Goal: Information Seeking & Learning: Learn about a topic

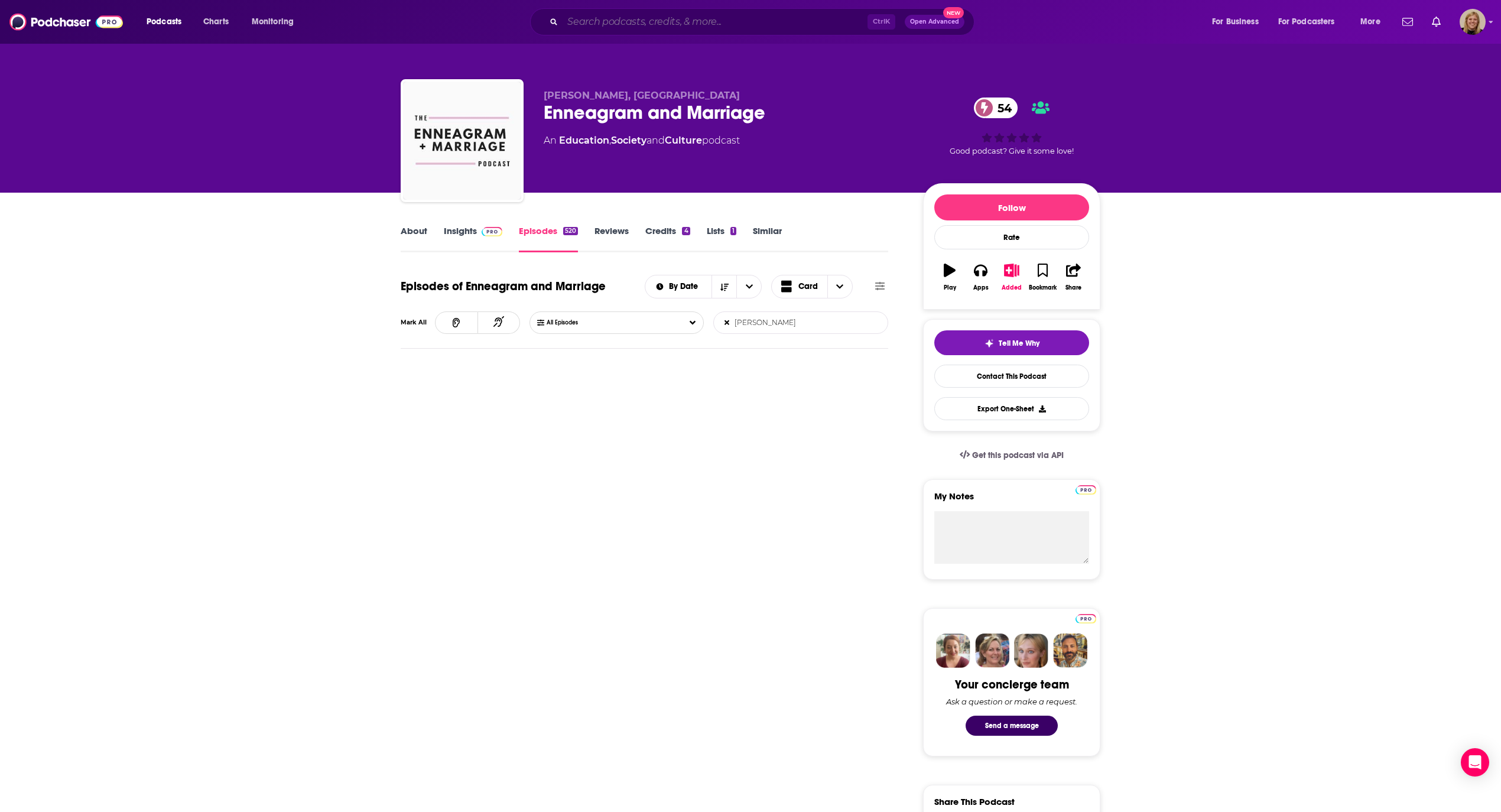
click at [617, 20] on input "Search podcasts, credits, & more..." at bounding box center [715, 22] width 305 height 19
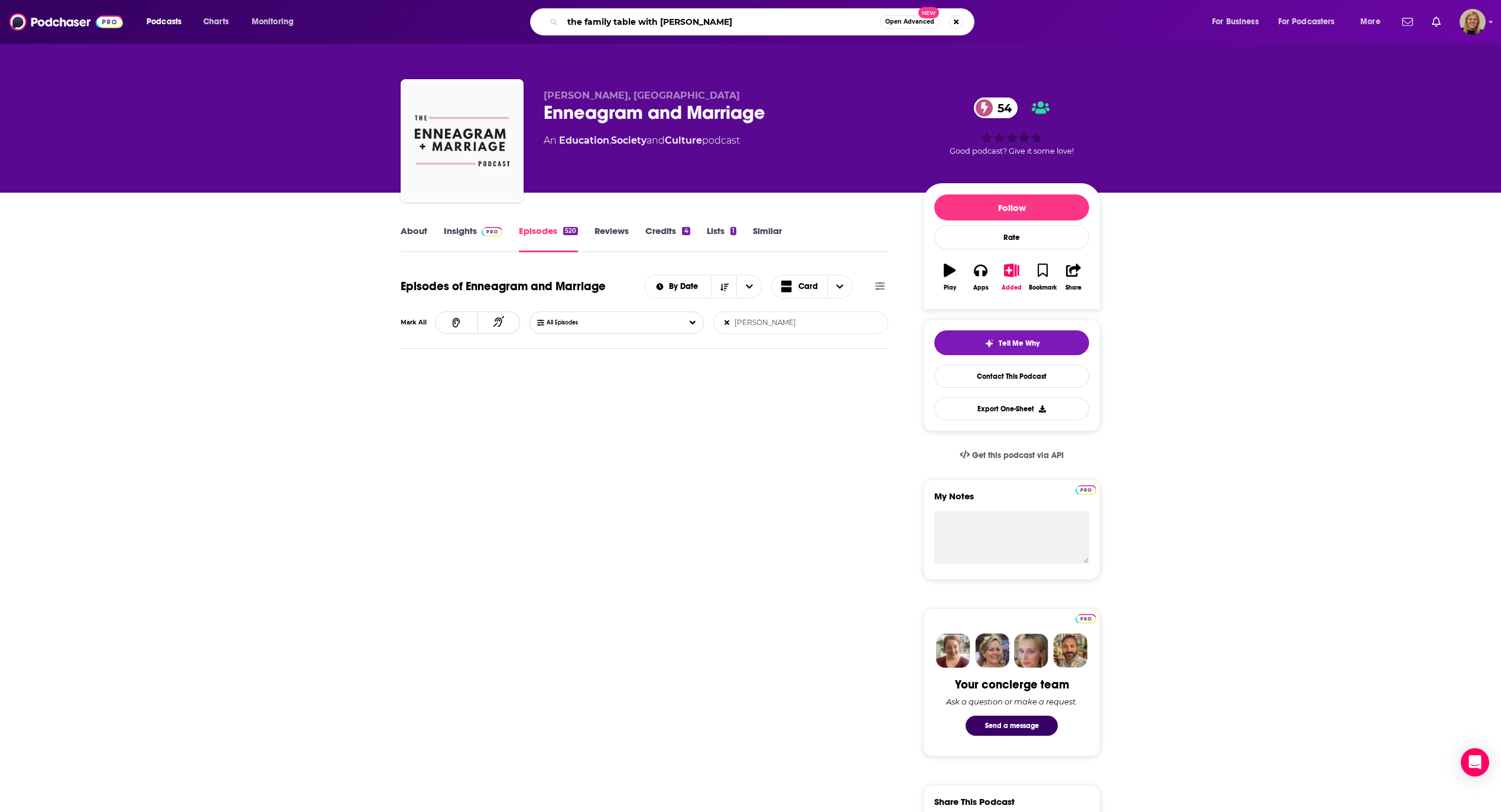
type input "the family table with [PERSON_NAME]"
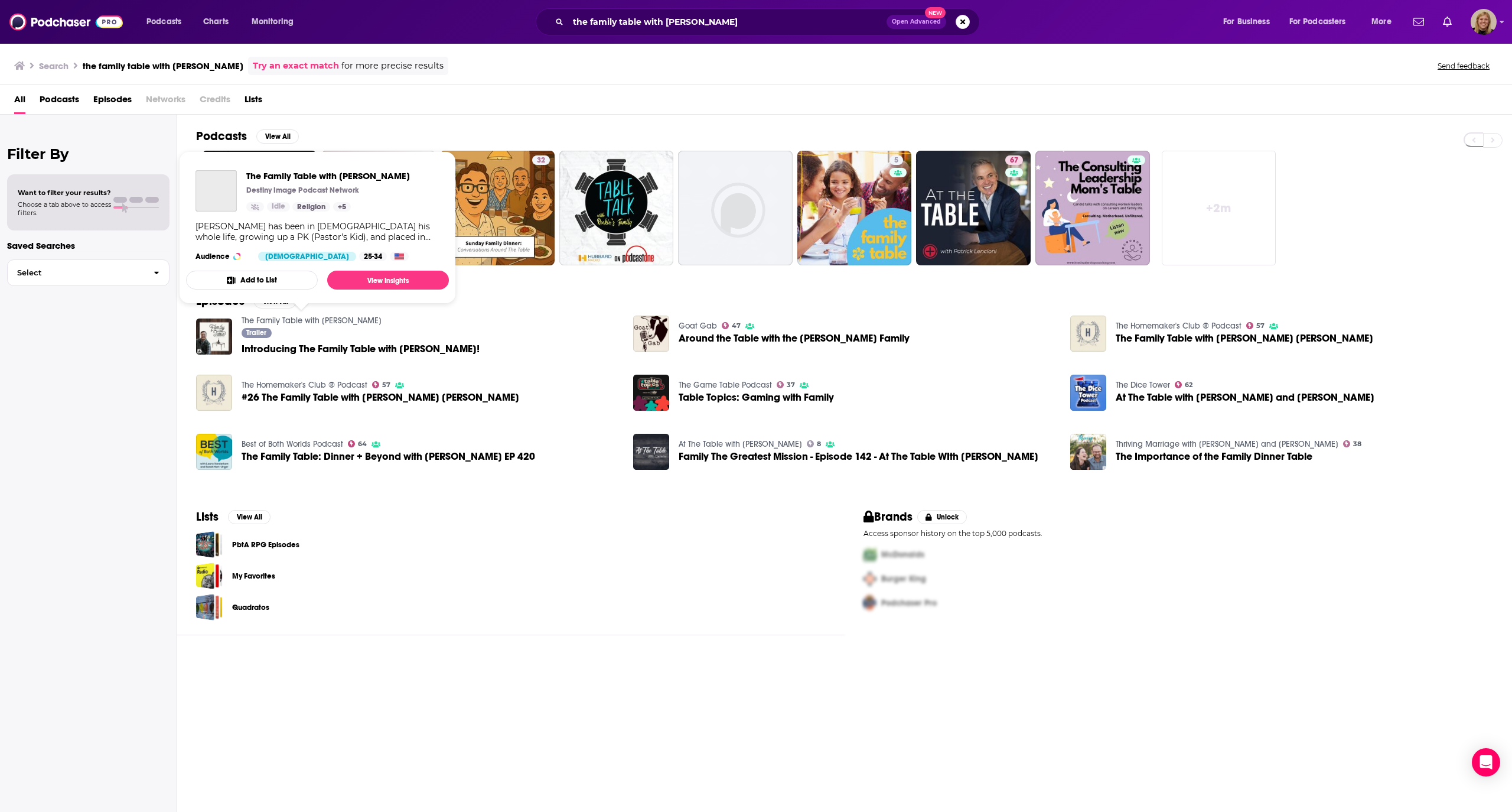
click at [287, 322] on link "The Family Table with [PERSON_NAME]" at bounding box center [312, 320] width 140 height 10
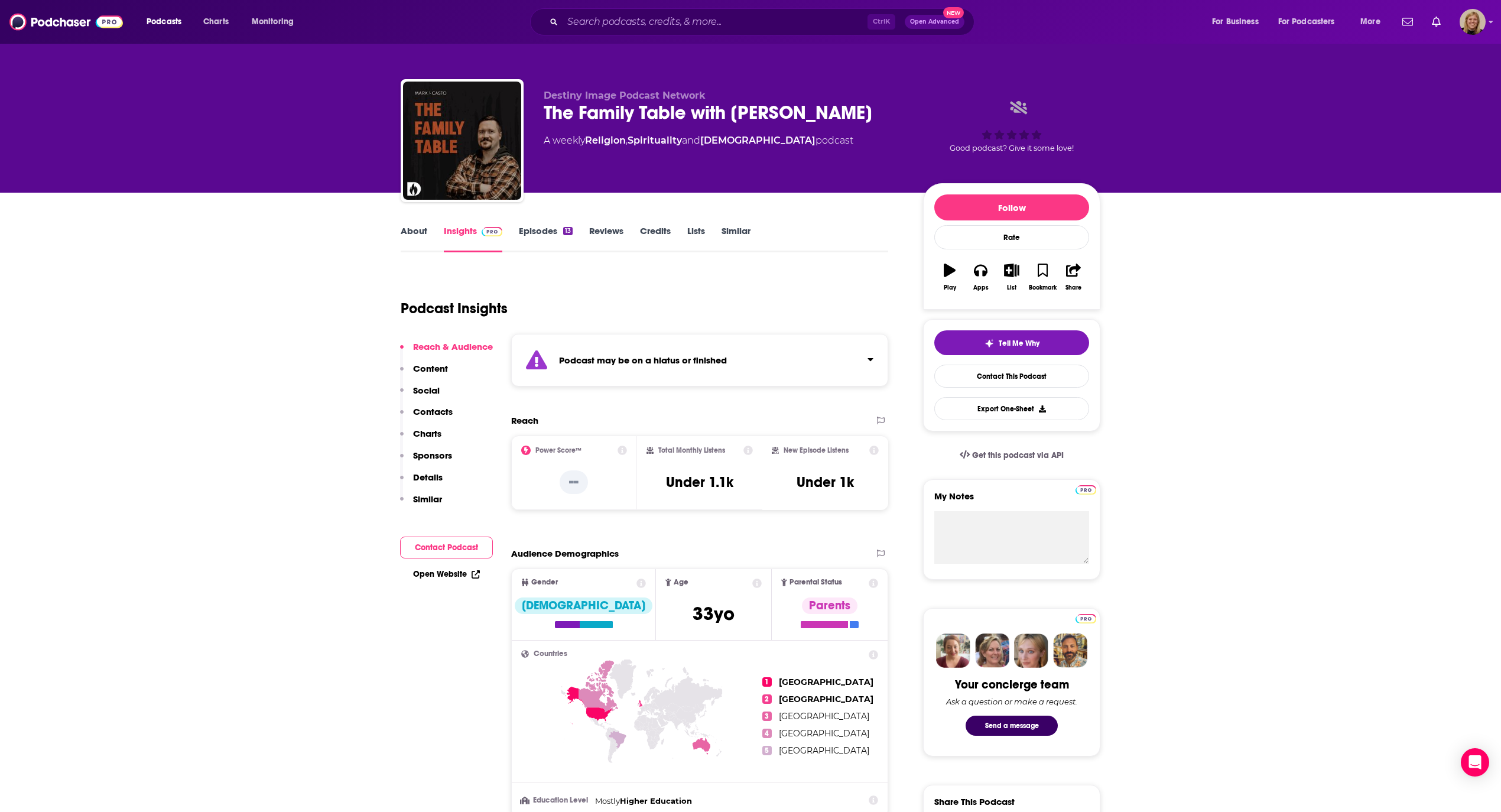
click at [624, 357] on strong "Podcast may be on a hiatus or finished" at bounding box center [643, 360] width 168 height 11
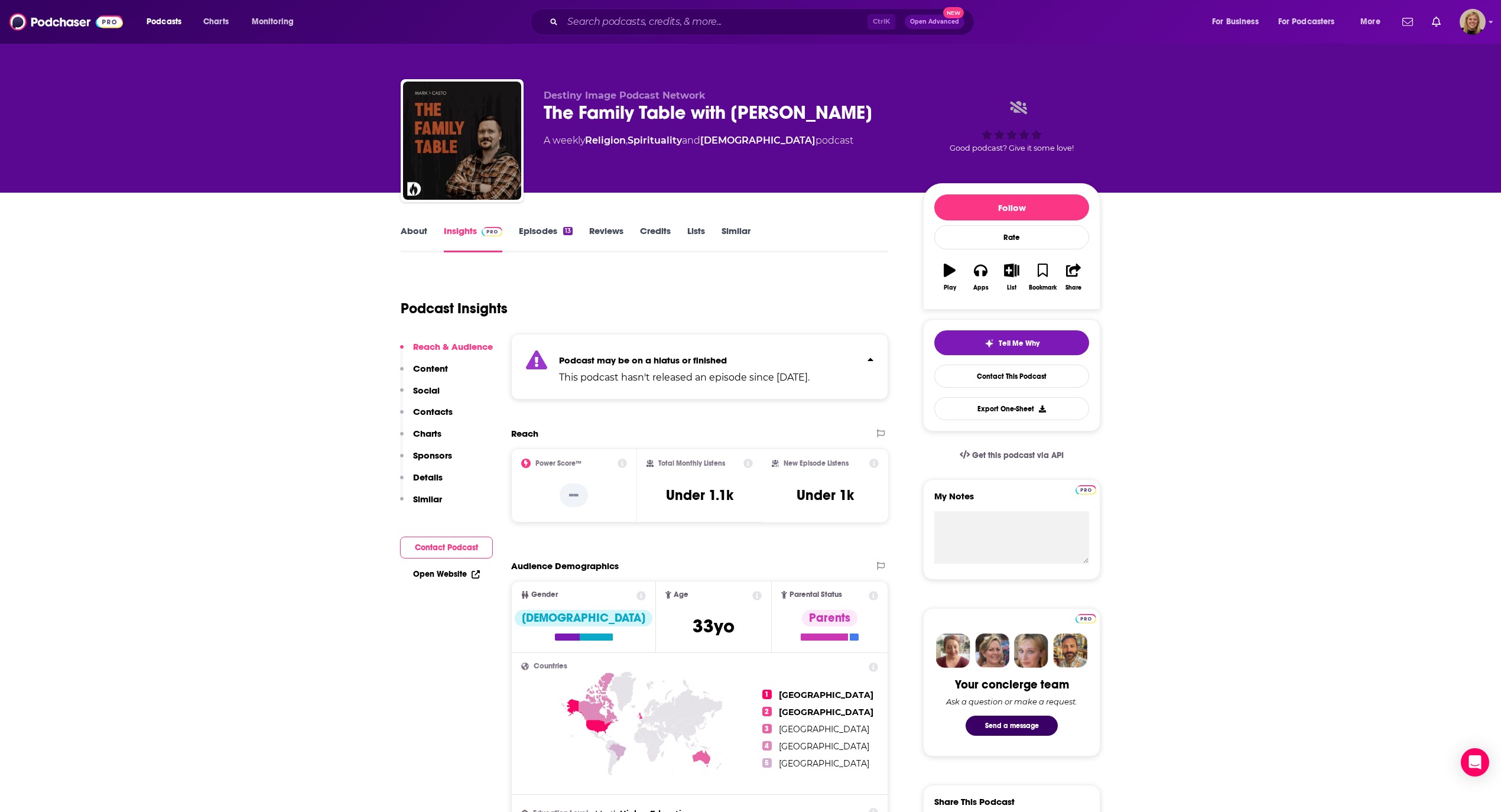
click at [740, 235] on link "Similar" at bounding box center [736, 239] width 29 height 27
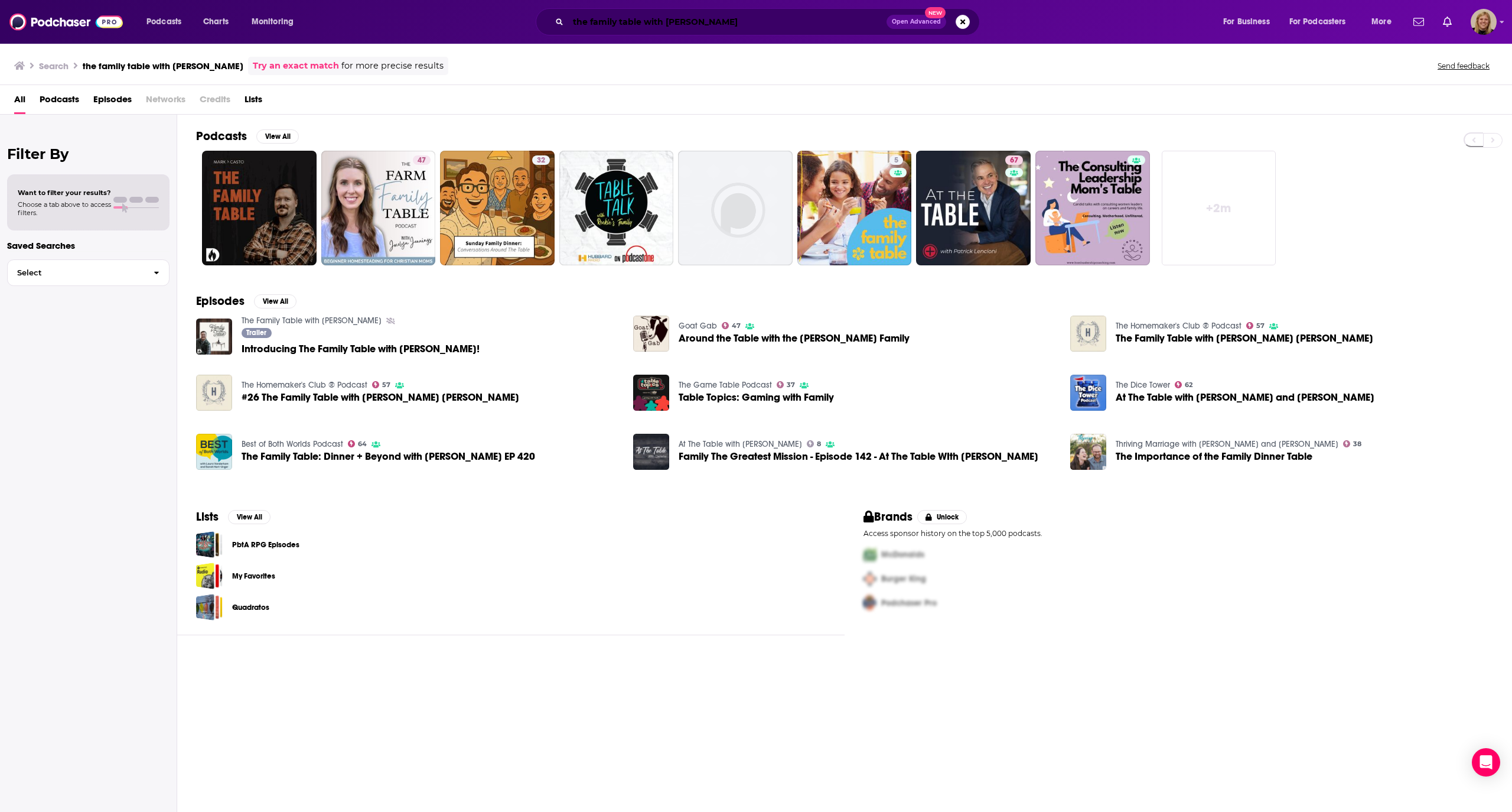
click at [695, 27] on input "the family table with [PERSON_NAME]" at bounding box center [727, 22] width 318 height 19
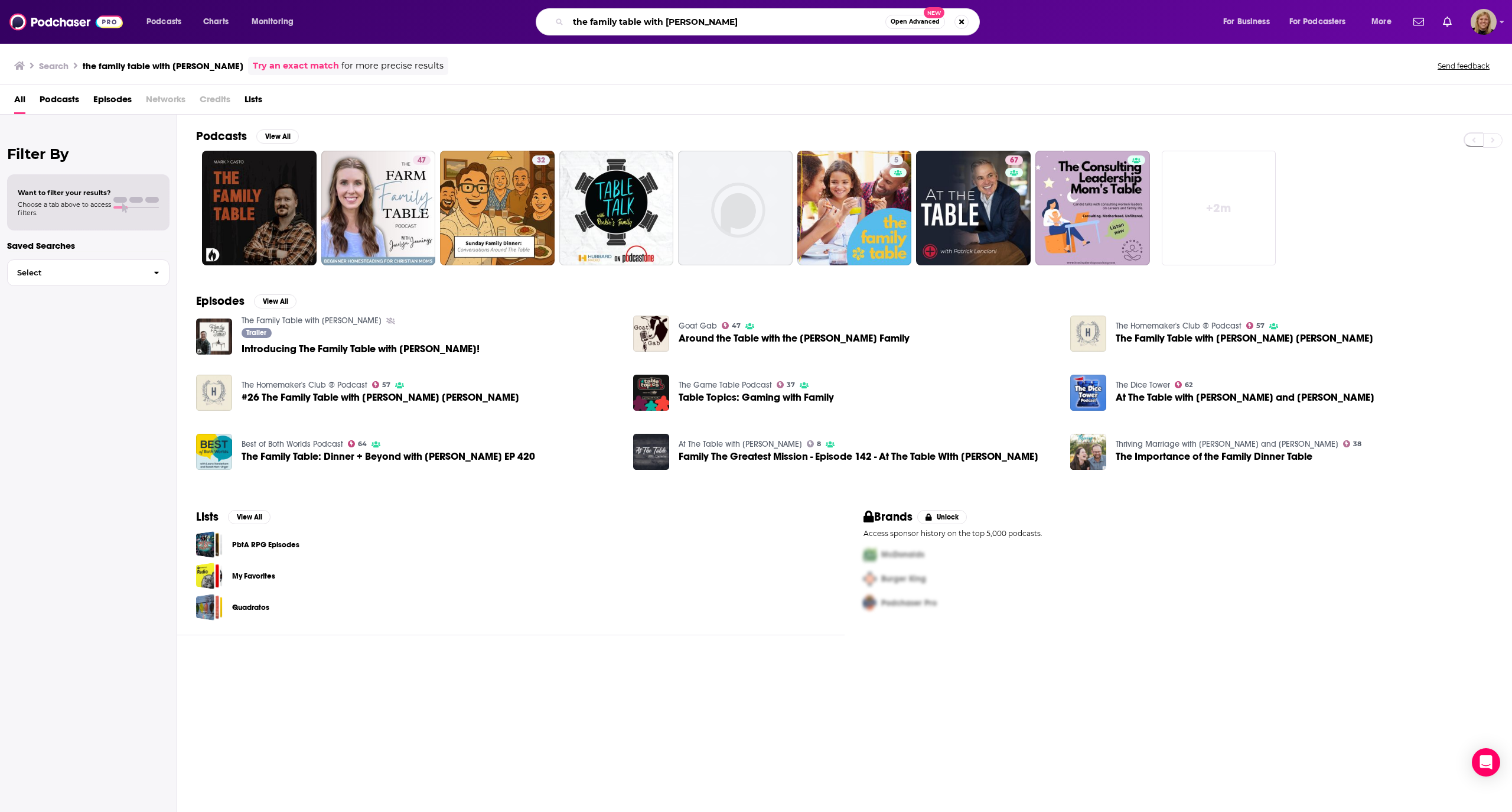
click at [695, 27] on input "the family table with [PERSON_NAME]" at bounding box center [727, 22] width 317 height 19
type input "bright with [PERSON_NAME]"
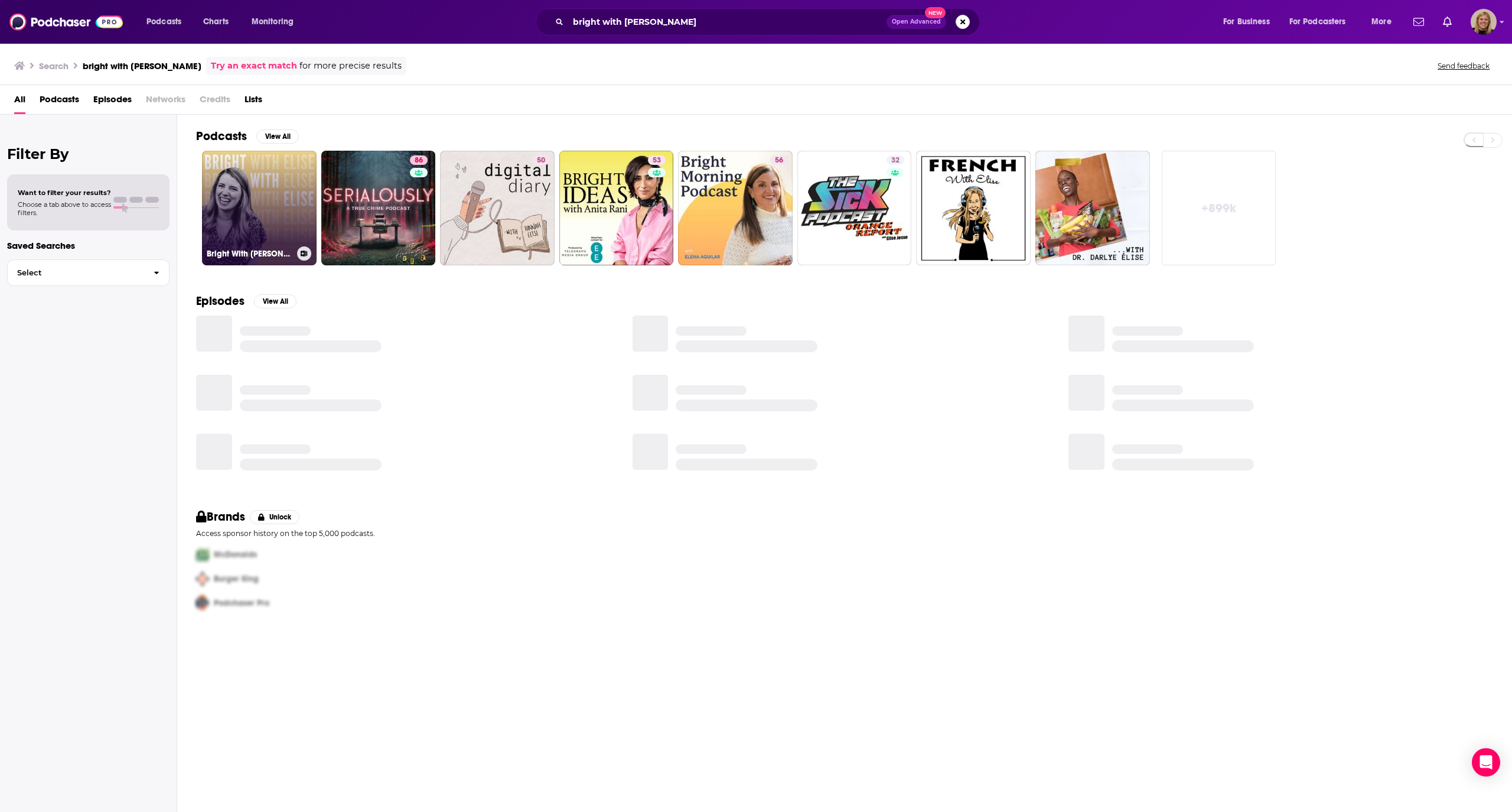
click at [280, 204] on link "Bright With [PERSON_NAME]" at bounding box center [259, 208] width 115 height 115
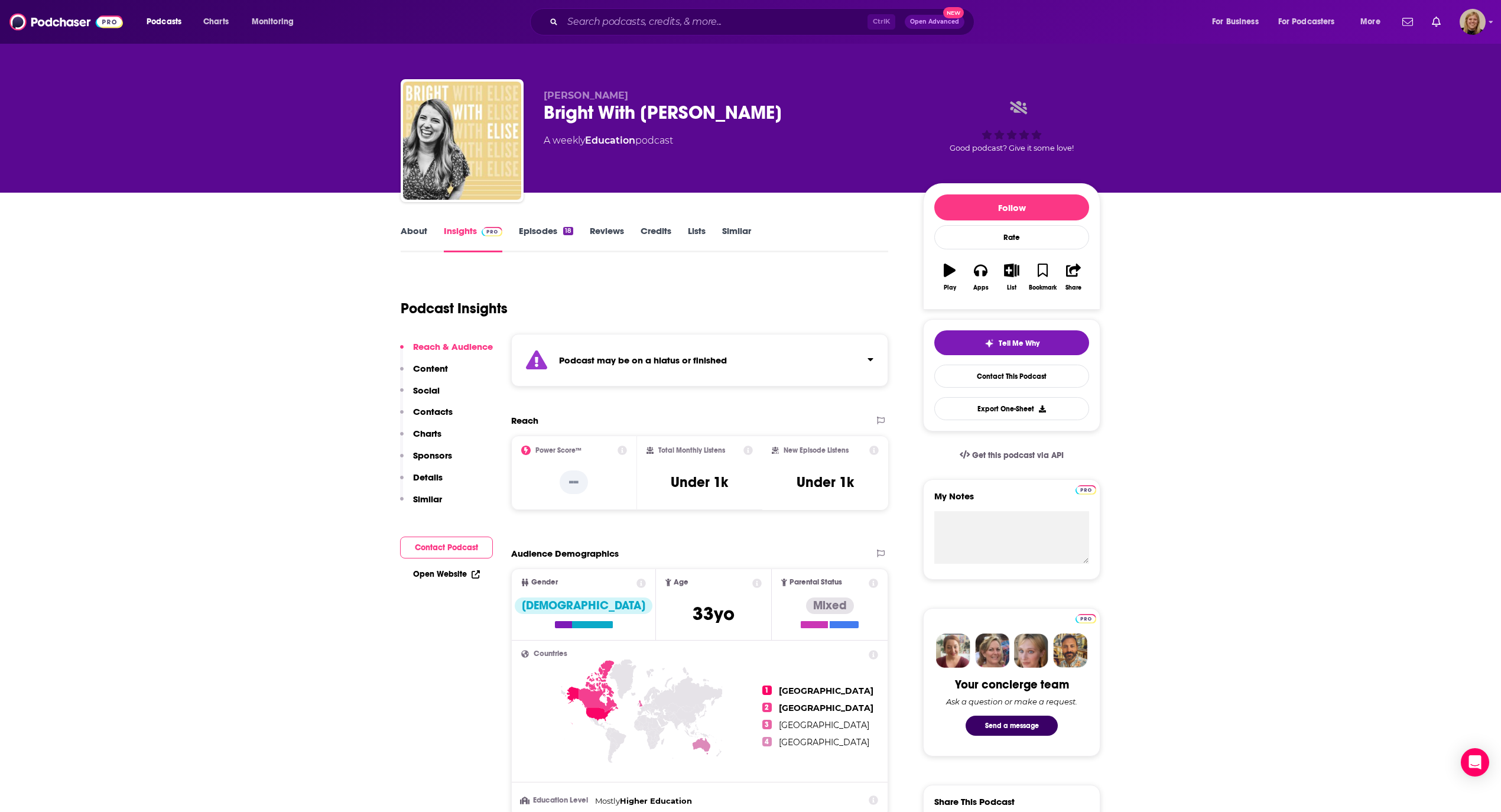
click at [603, 358] on strong "Podcast may be on a hiatus or finished" at bounding box center [643, 360] width 168 height 11
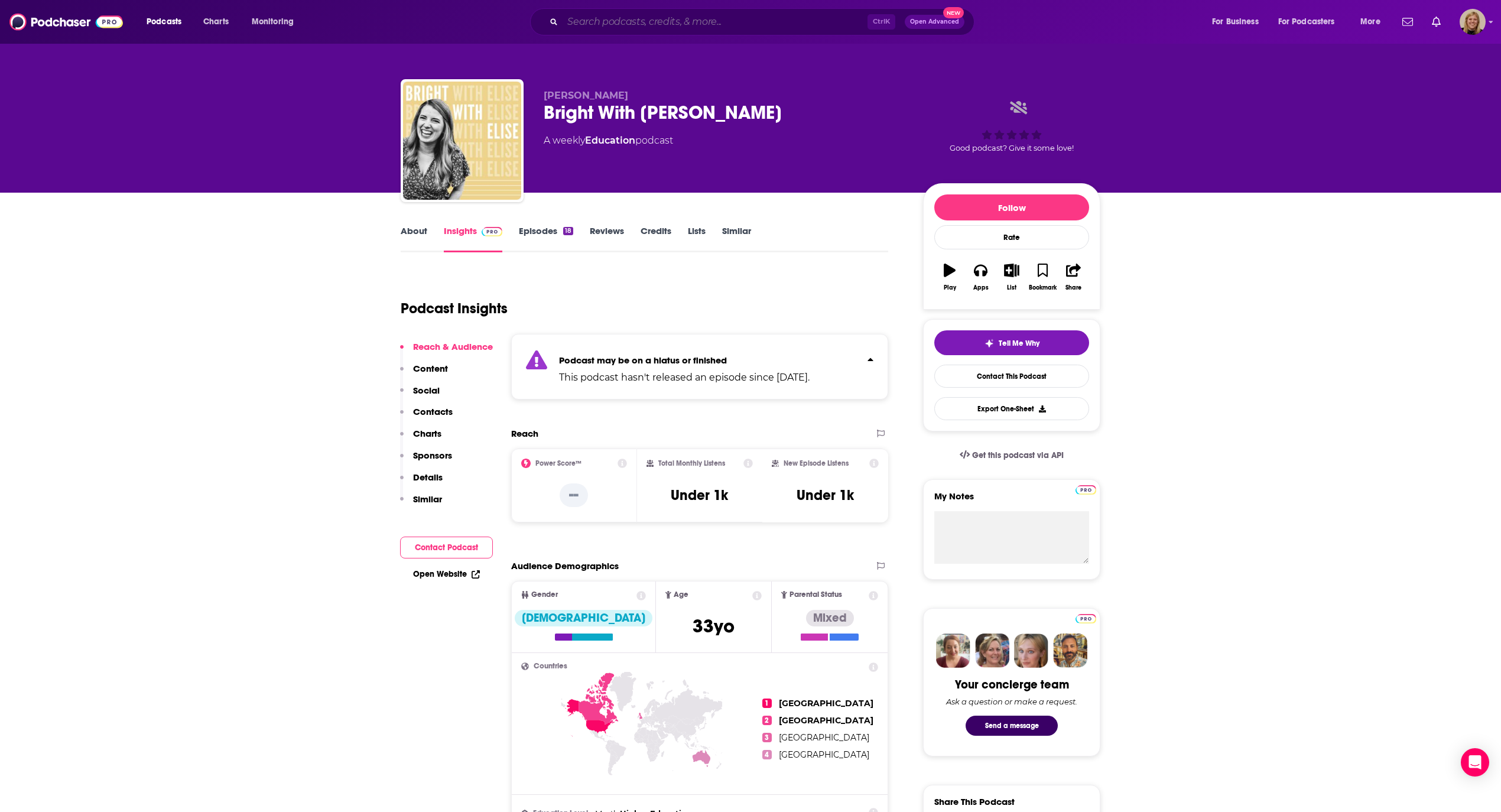
click at [693, 19] on input "Search podcasts, credits, & more..." at bounding box center [715, 22] width 305 height 19
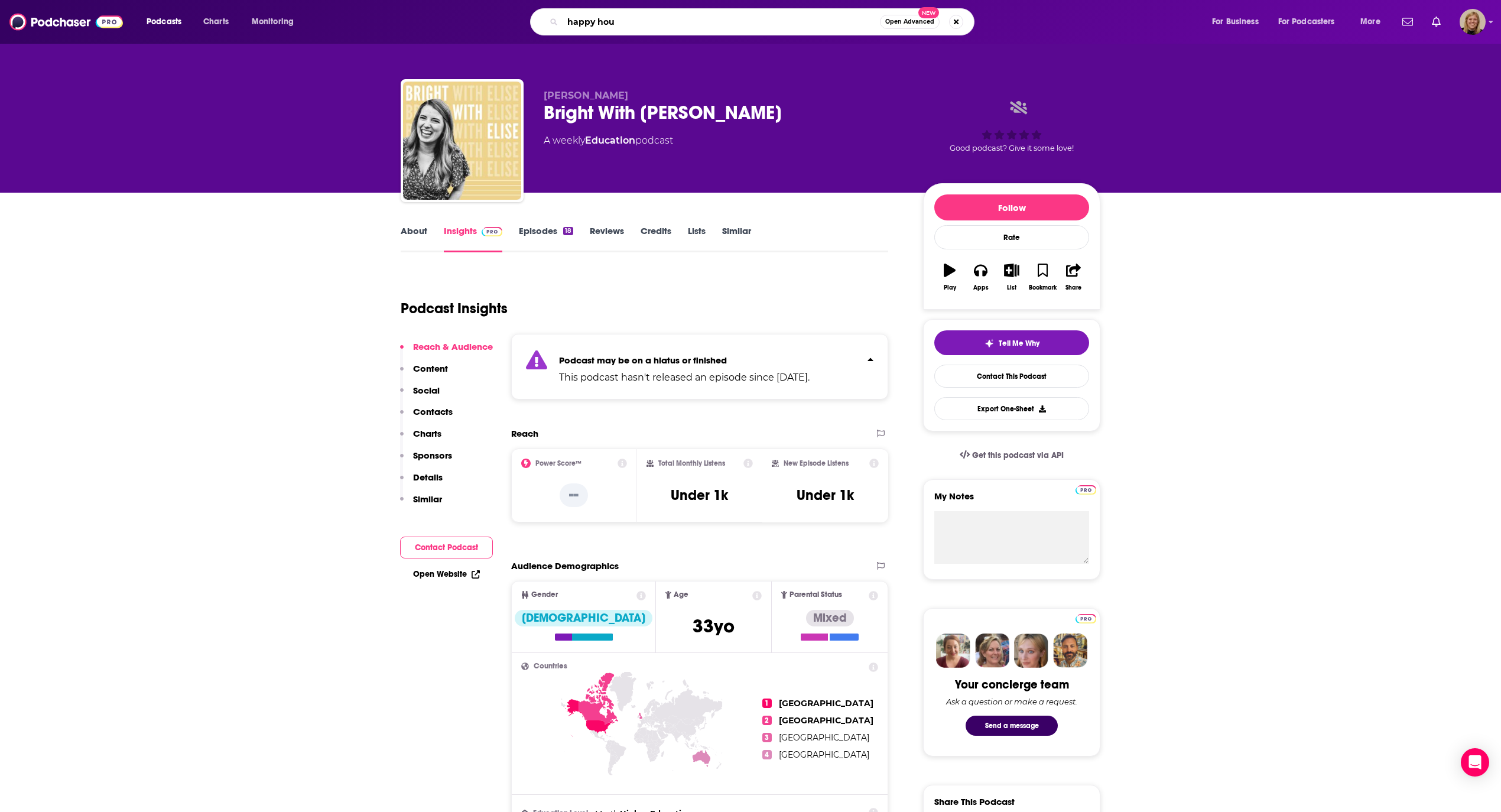
type input "happy hour"
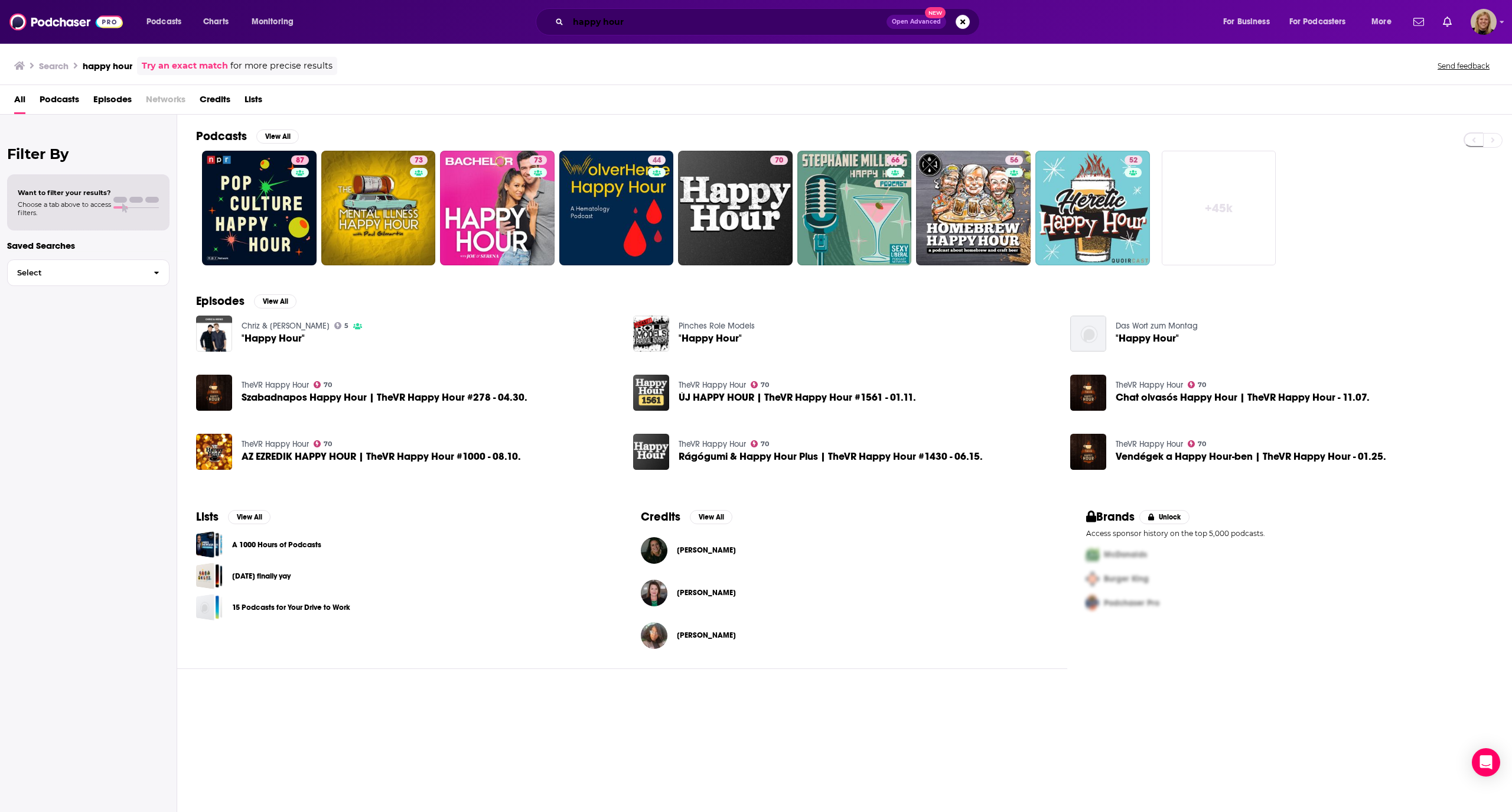
click at [689, 29] on input "happy hour" at bounding box center [727, 22] width 318 height 19
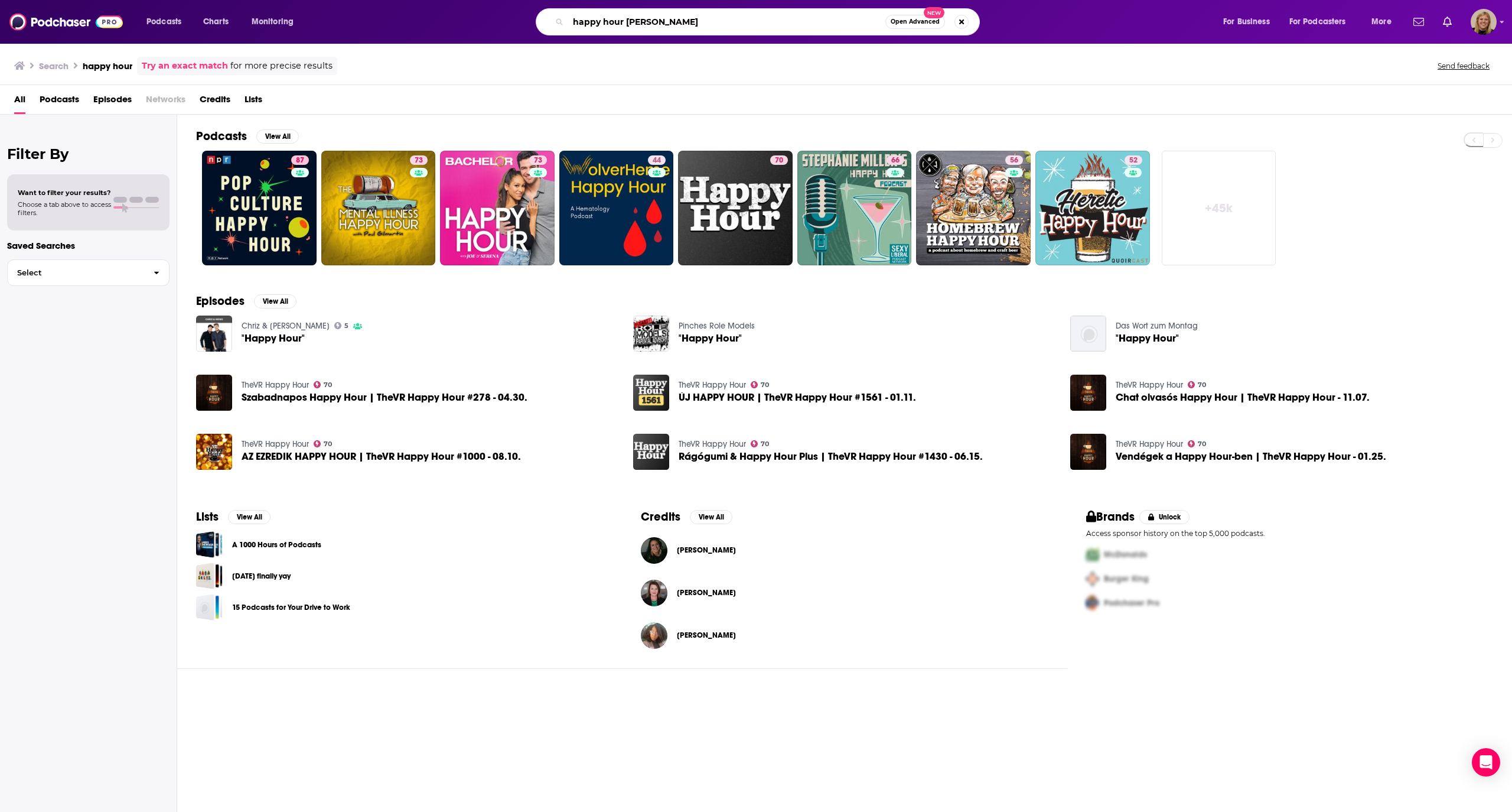
type input "happy hour [PERSON_NAME]"
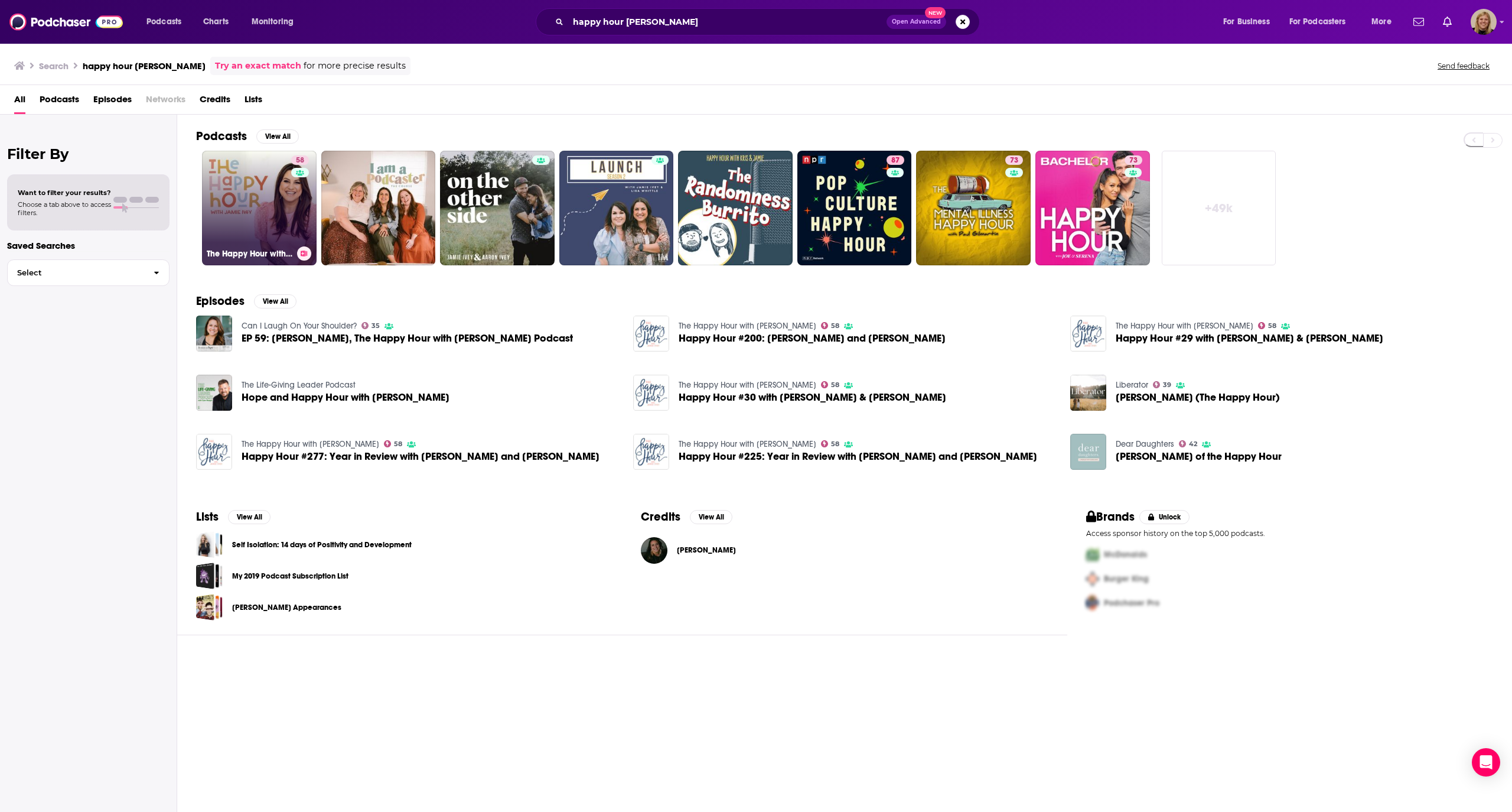
click at [240, 211] on link "58 The Happy Hour with [PERSON_NAME]" at bounding box center [259, 208] width 115 height 115
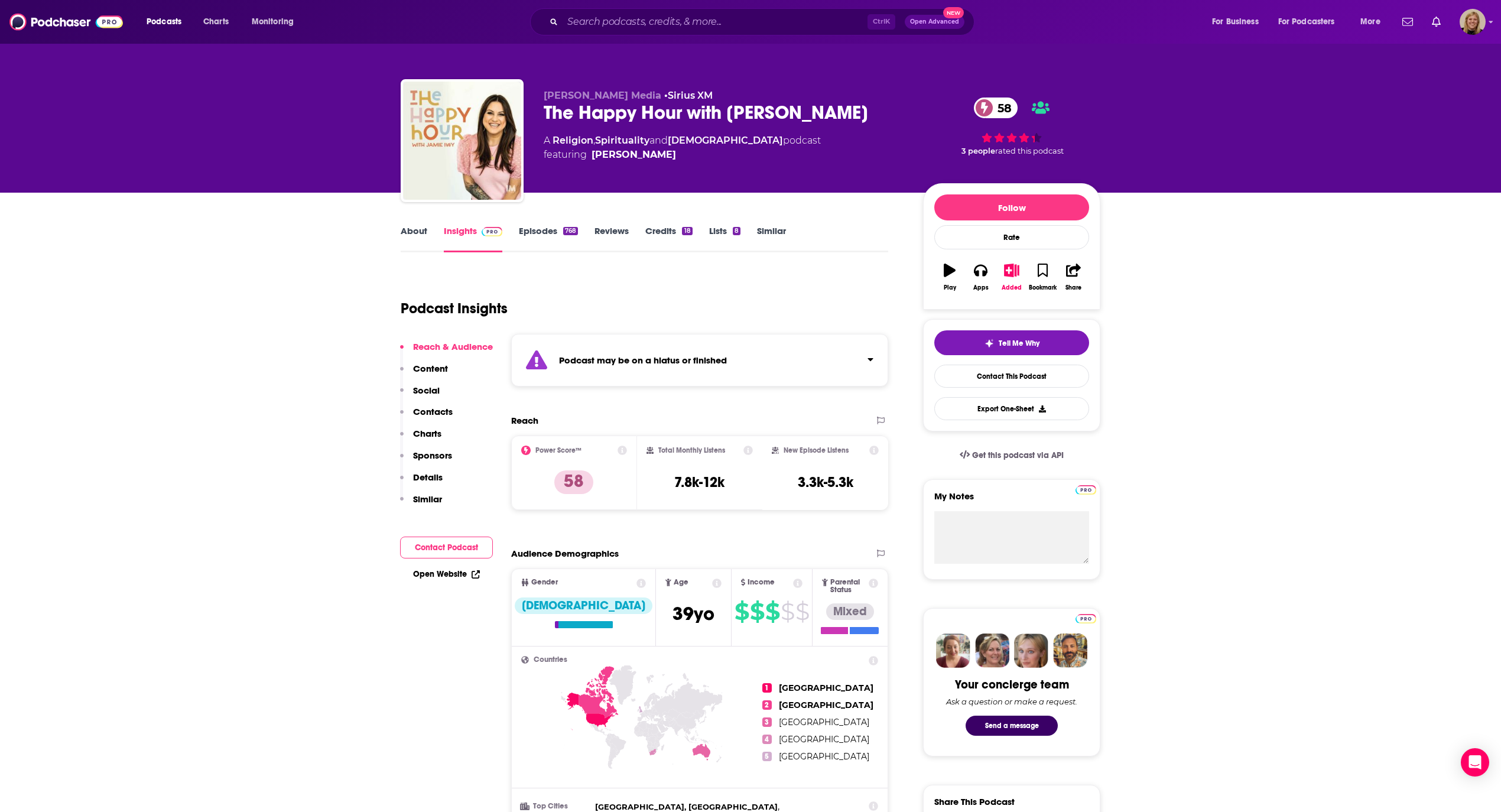
click at [634, 358] on strong "Podcast may be on a hiatus or finished" at bounding box center [643, 360] width 168 height 11
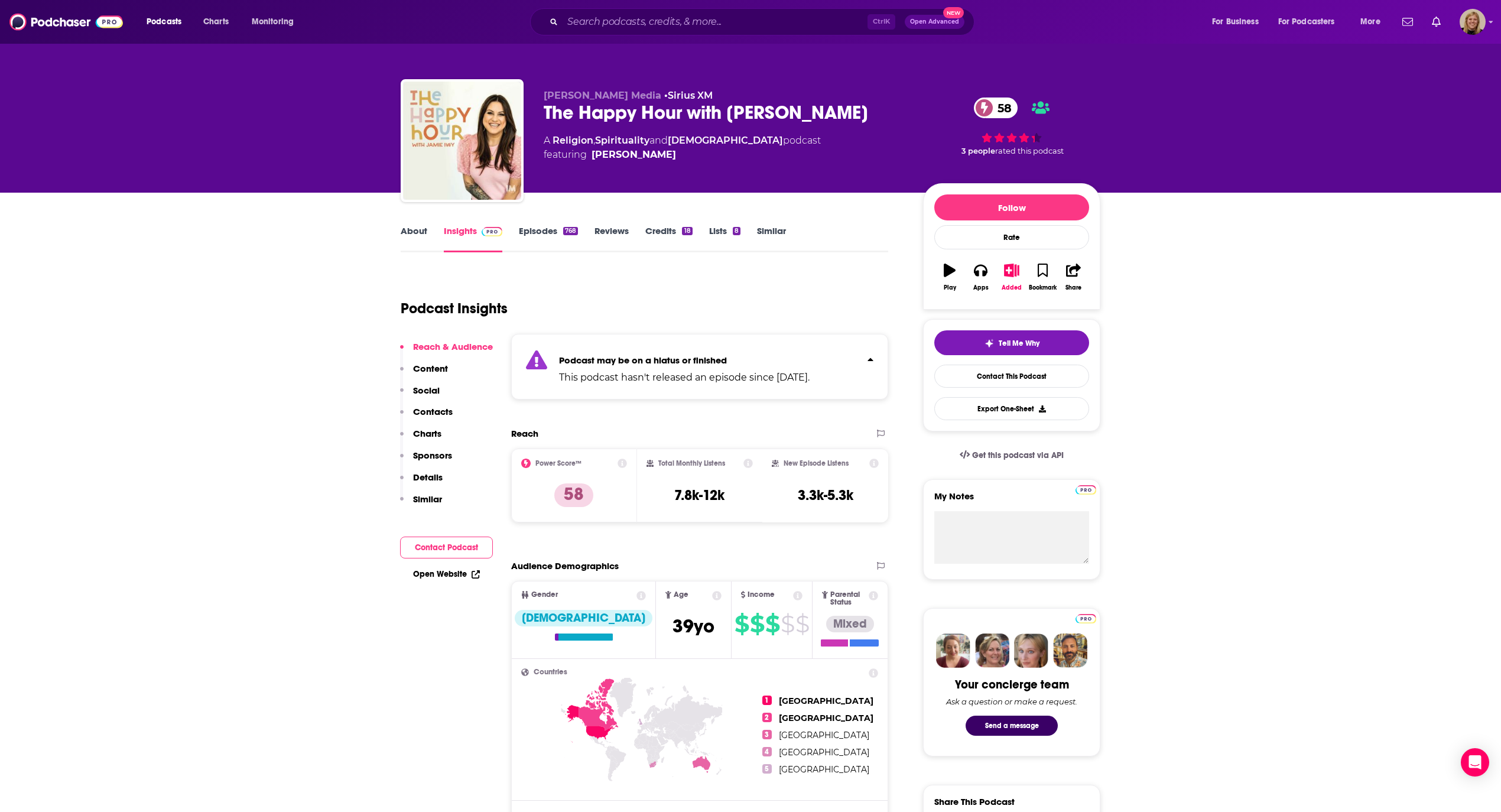
click at [540, 223] on div "About Insights Episodes 768 Reviews Credits 18 Lists 8 Similar" at bounding box center [644, 238] width 488 height 29
click at [542, 230] on link "Episodes 768" at bounding box center [548, 239] width 59 height 27
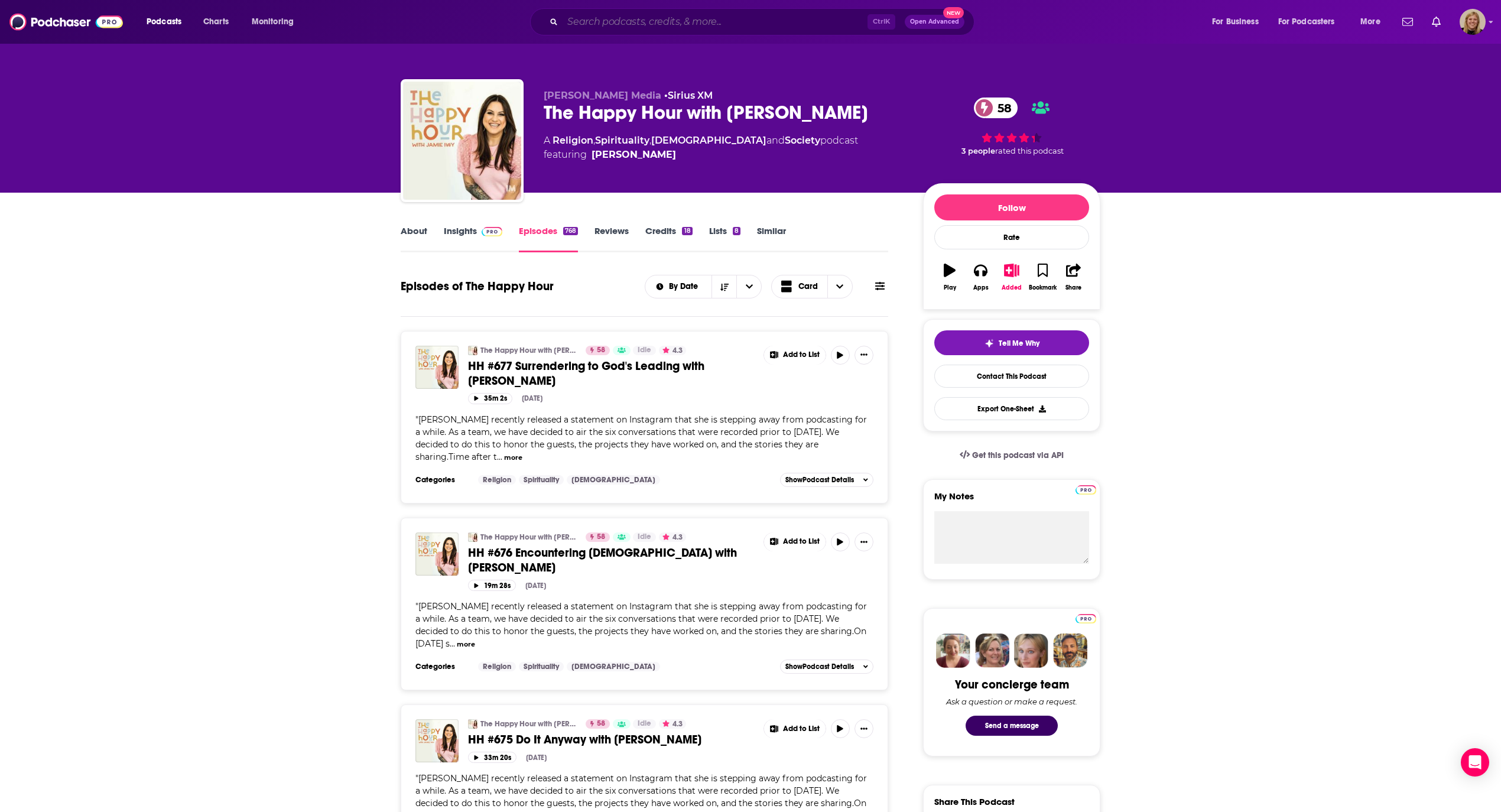
click at [592, 14] on input "Search podcasts, credits, & more..." at bounding box center [715, 22] width 305 height 19
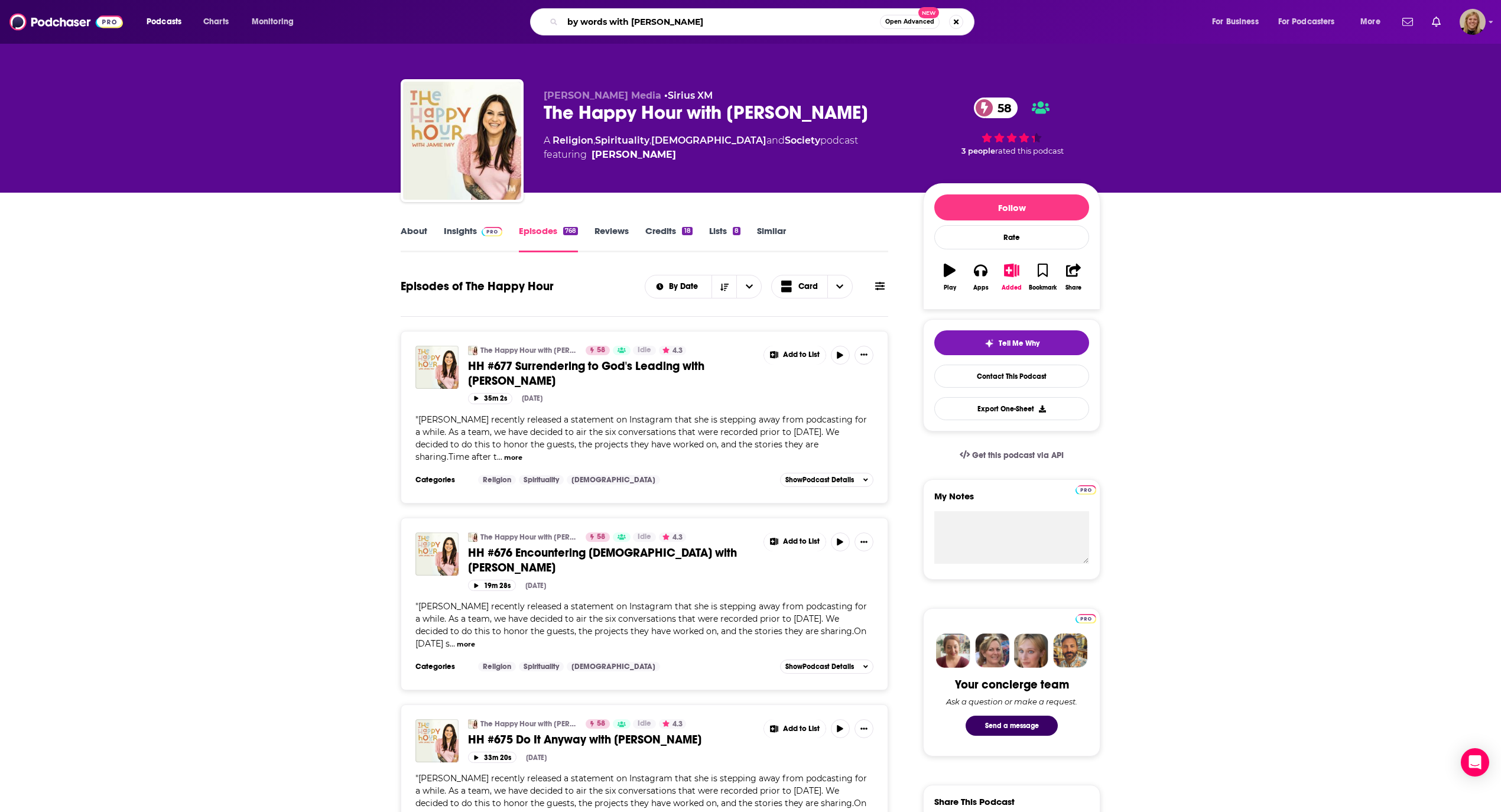
type input "by words with [PERSON_NAME]"
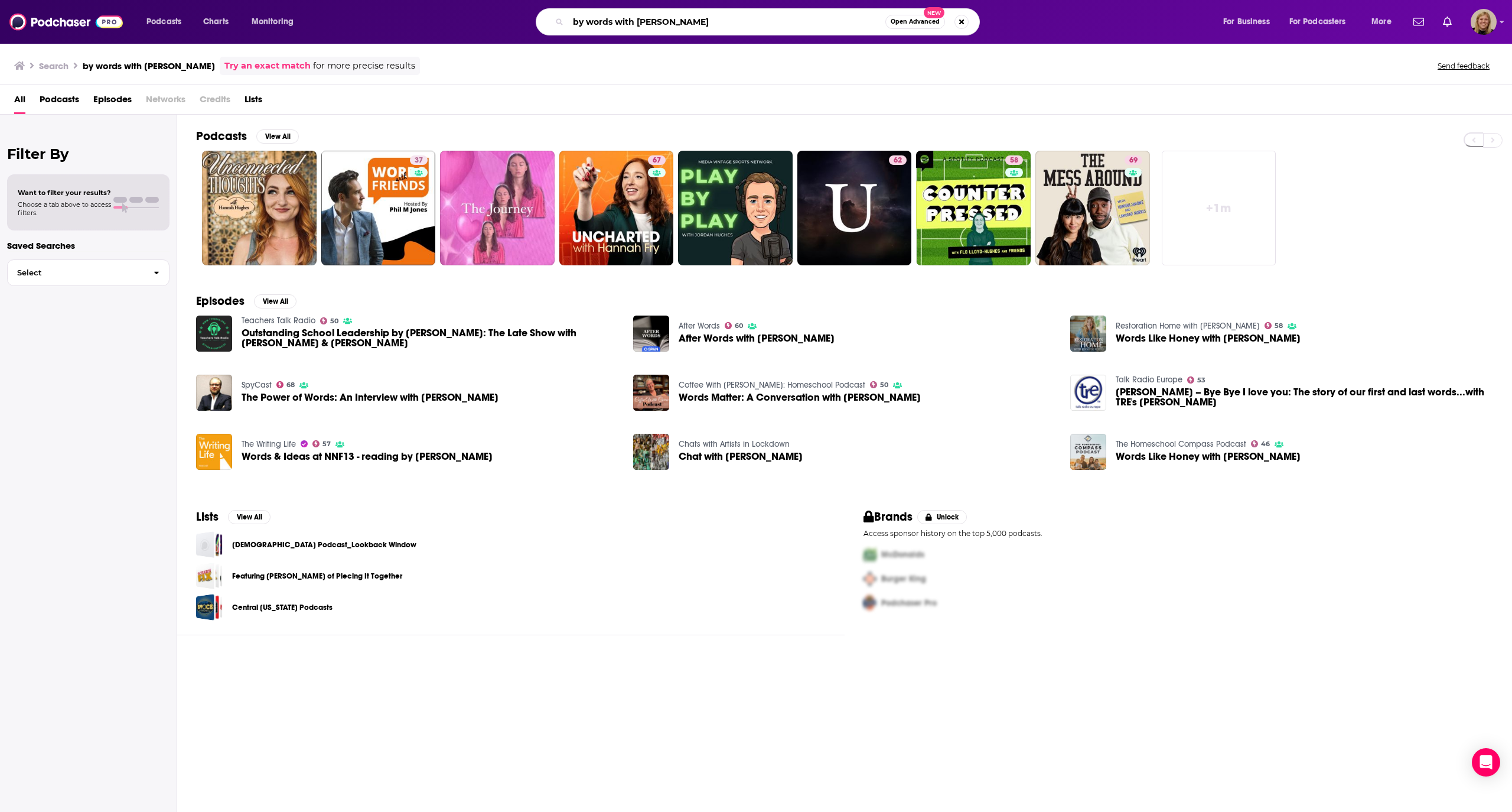
drag, startPoint x: 712, startPoint y: 19, endPoint x: 615, endPoint y: 13, distance: 97.2
click at [615, 13] on input "by words with [PERSON_NAME]" at bounding box center [727, 22] width 317 height 19
type input "by words show"
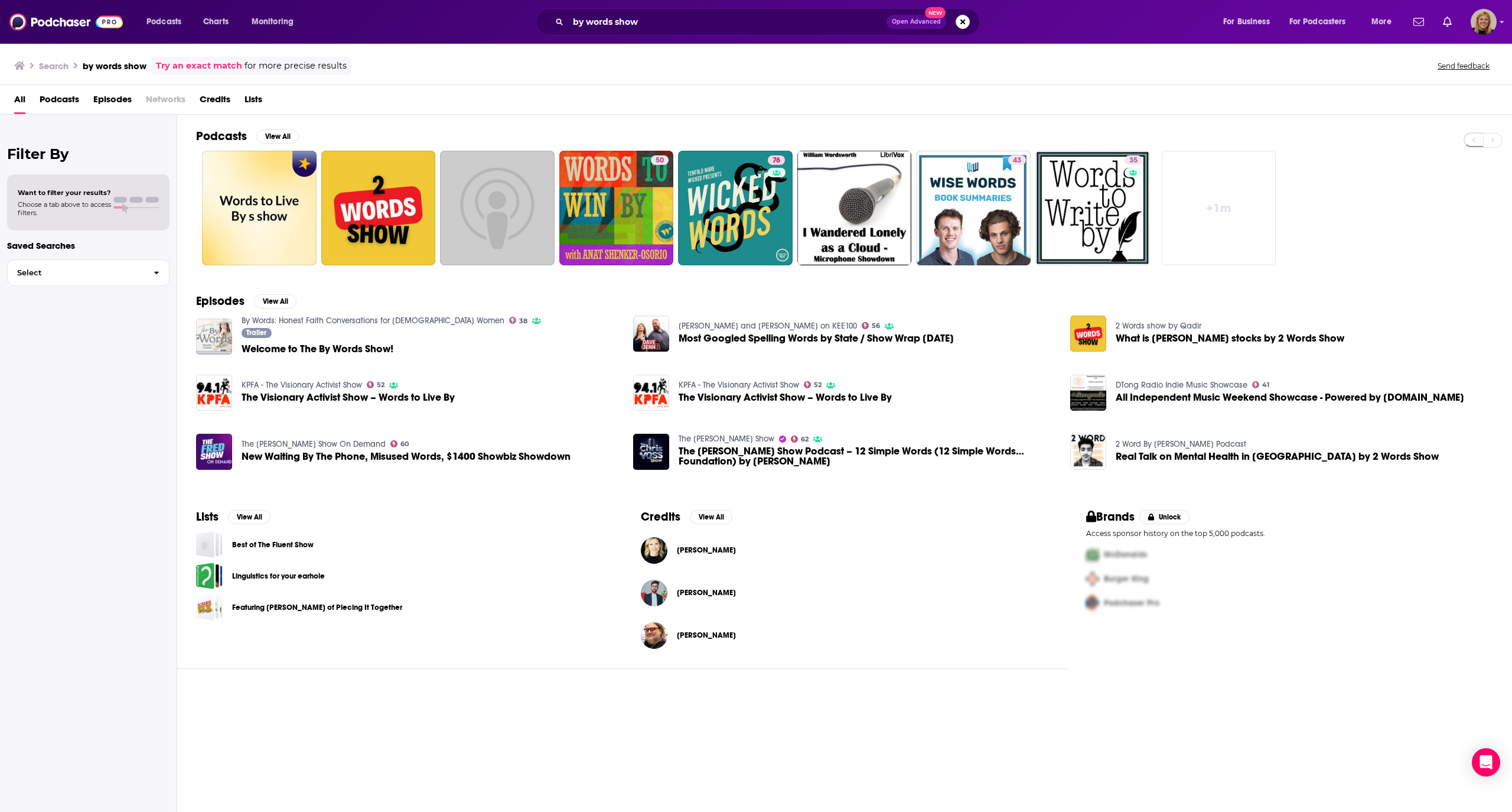
click at [217, 332] on img "Welcome to The By Words Show!" at bounding box center [214, 336] width 36 height 36
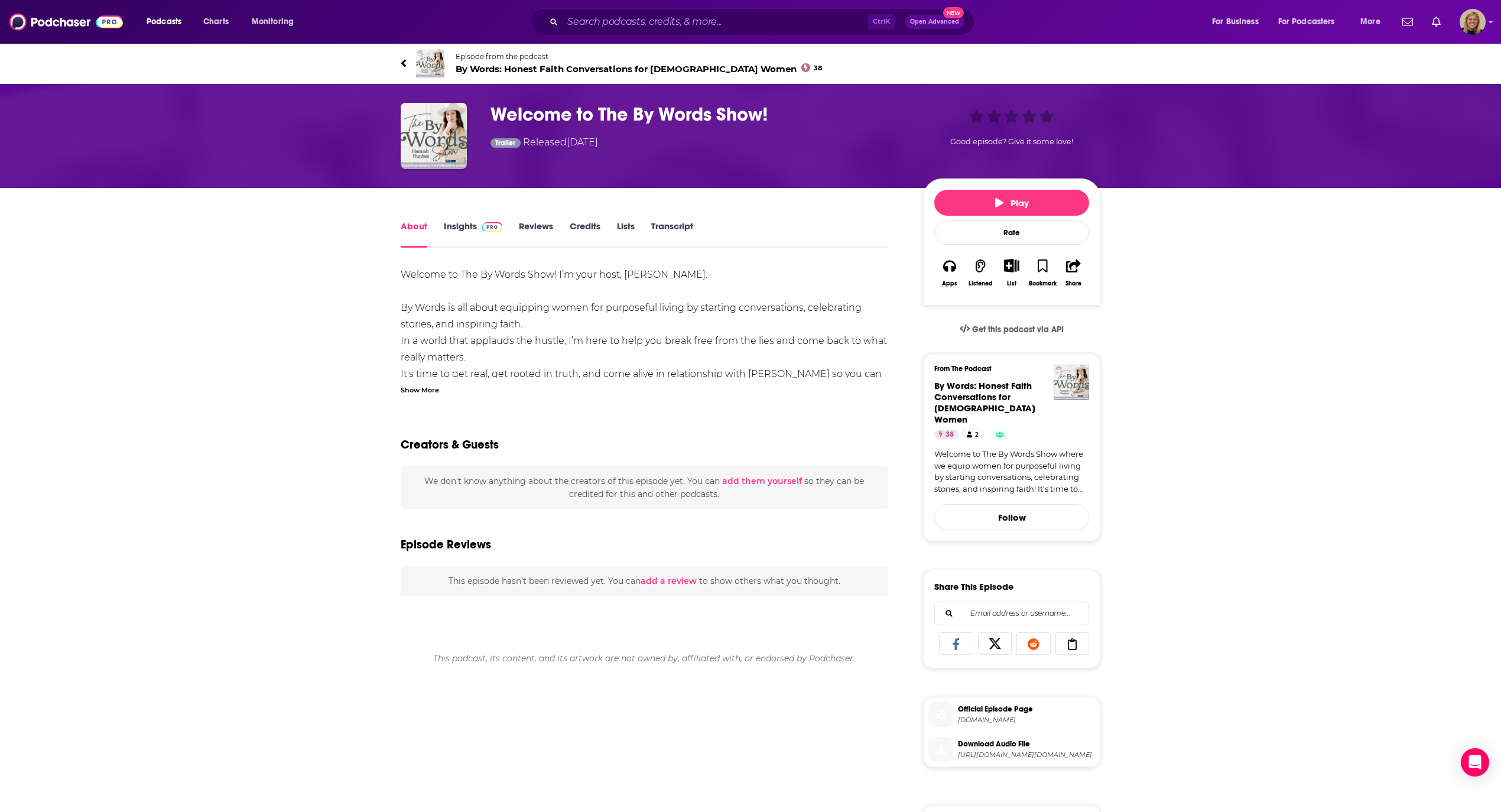
click at [547, 65] on span "By Words: Honest Faith Conversations for [DEMOGRAPHIC_DATA] Women 38" at bounding box center [639, 68] width 366 height 11
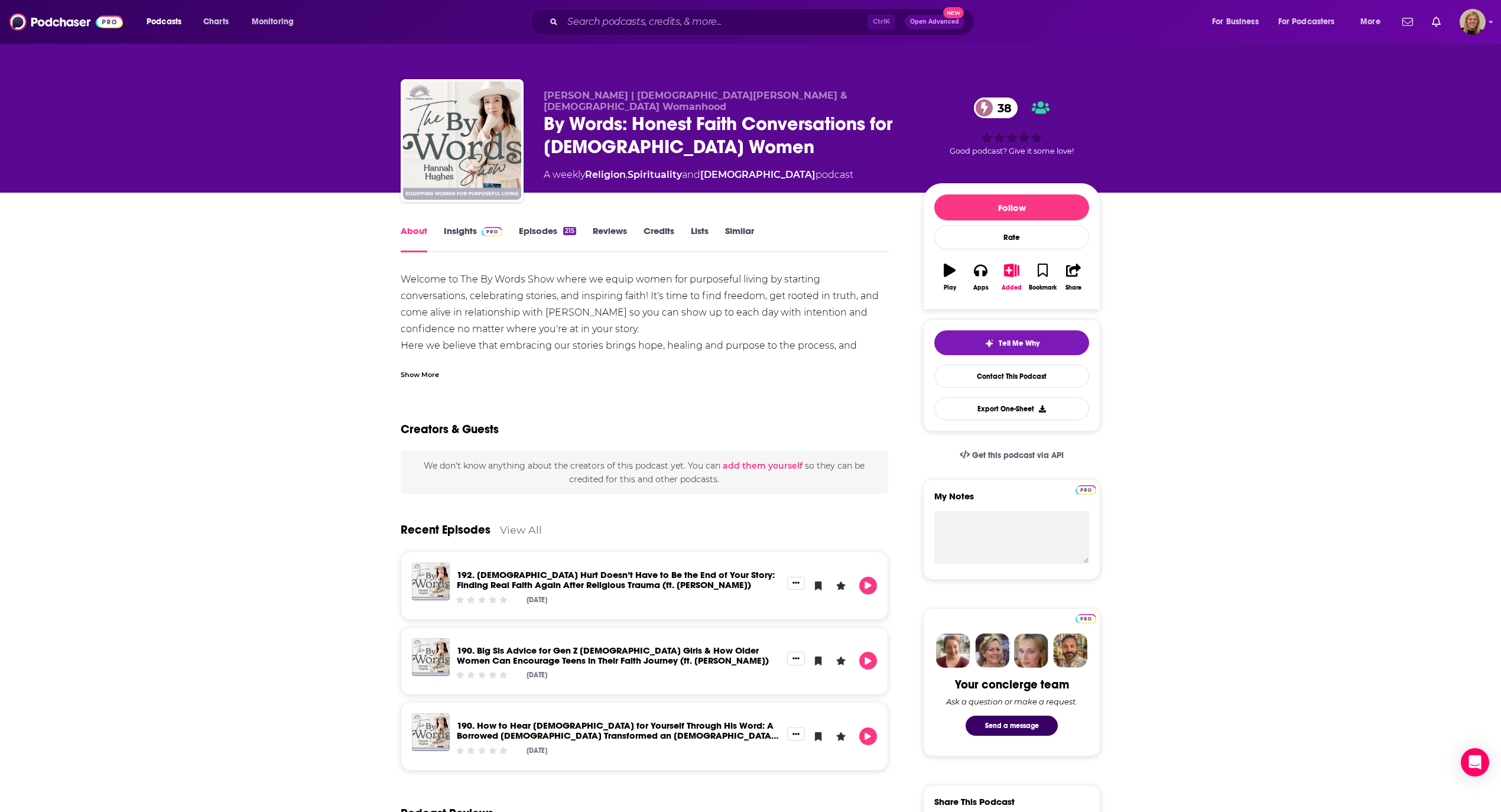
click at [197, 505] on div "About Insights Episodes 215 Reviews Credits Lists Similar Welcome to The By Wor…" at bounding box center [750, 814] width 1501 height 1243
